Goal: Transaction & Acquisition: Download file/media

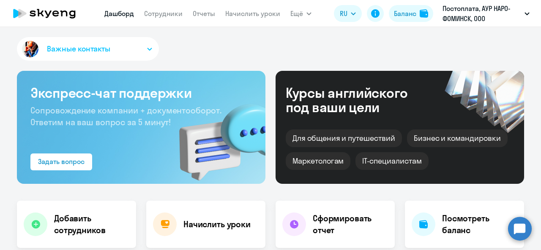
select select "30"
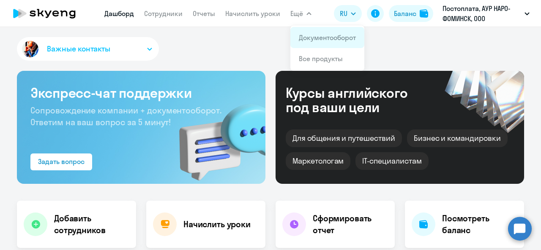
click at [313, 38] on link "Документооборот" at bounding box center [327, 37] width 57 height 8
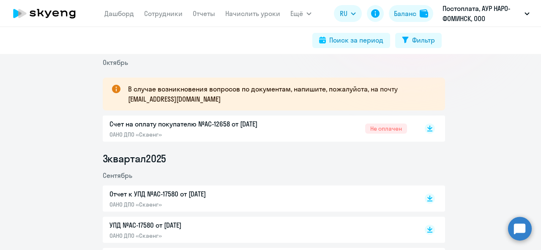
scroll to position [139, 0]
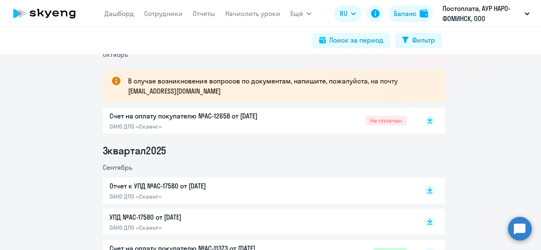
click at [223, 114] on p "Счет на оплату покупателю №AC-12658 от [DATE]" at bounding box center [197, 116] width 177 height 10
click at [203, 12] on link "Отчеты" at bounding box center [204, 13] width 22 height 8
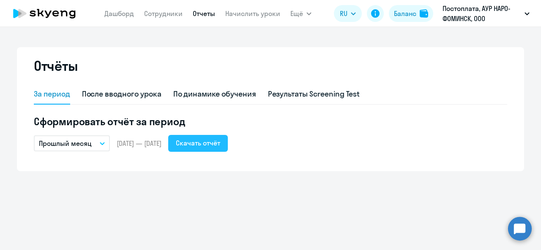
click at [220, 144] on div "Скачать отчёт" at bounding box center [198, 143] width 44 height 10
